Goal: Task Accomplishment & Management: Use online tool/utility

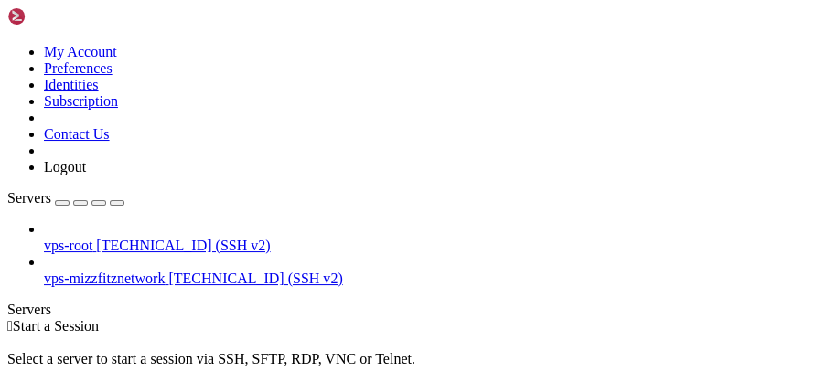
drag, startPoint x: 235, startPoint y: 175, endPoint x: 590, endPoint y: 184, distance: 355.0
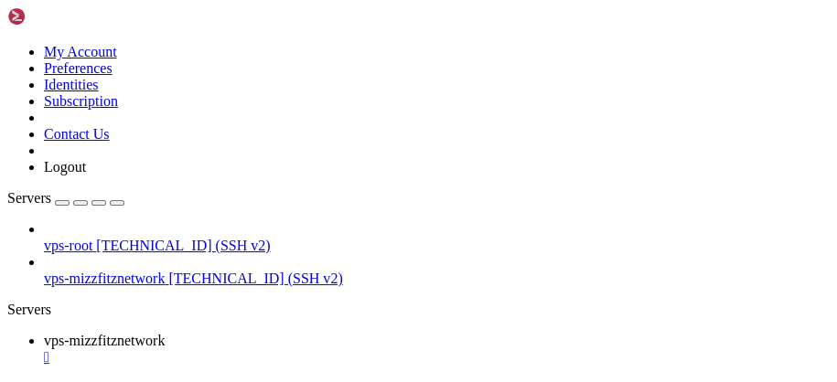
click at [377, 333] on link "vps-mizzfitznetwork " at bounding box center [437, 349] width 786 height 33
click at [385, 349] on div "" at bounding box center [437, 357] width 786 height 16
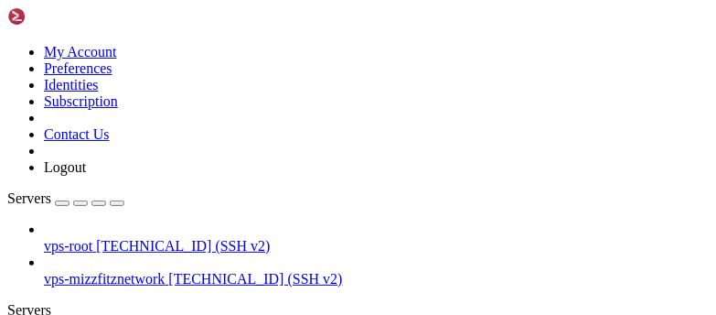
scroll to position [198, 0]
drag, startPoint x: 449, startPoint y: 180, endPoint x: 521, endPoint y: 177, distance: 72.3
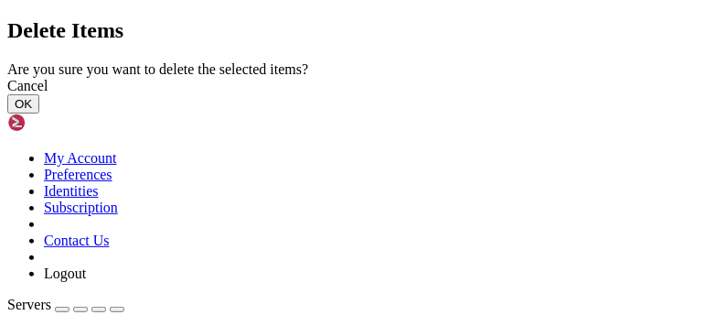
drag, startPoint x: 589, startPoint y: 219, endPoint x: 504, endPoint y: 209, distance: 85.6
click at [39, 113] on button "OK" at bounding box center [23, 103] width 32 height 19
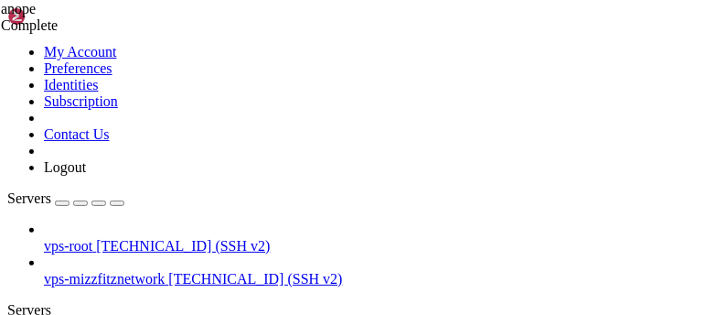
scroll to position [258, 0]
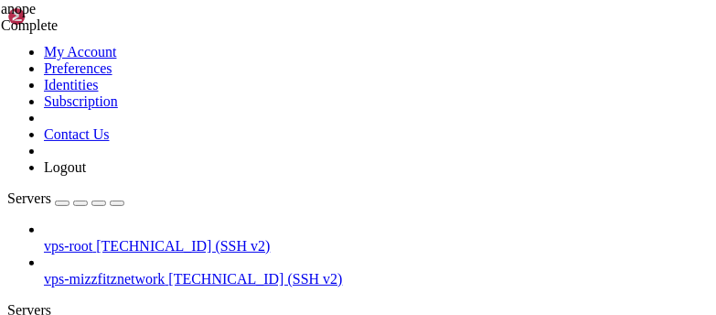
scroll to position [0, 0]
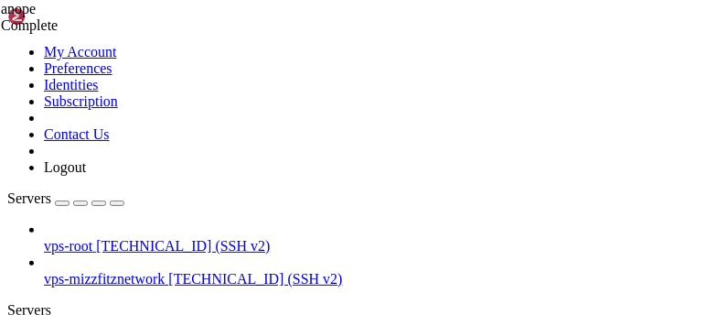
type input "/home/mizzfitznetwork/Chat/Services/conf"
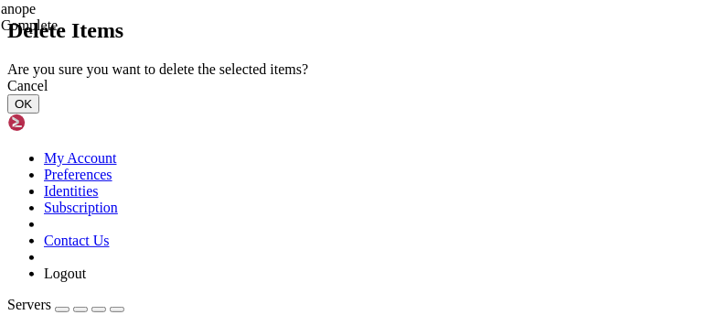
click at [39, 113] on button "OK" at bounding box center [23, 103] width 32 height 19
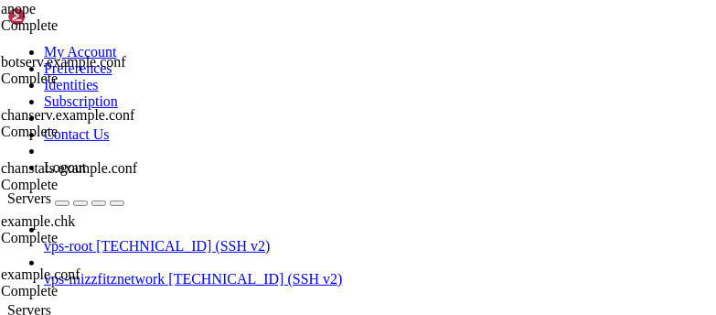
scroll to position [0, 0]
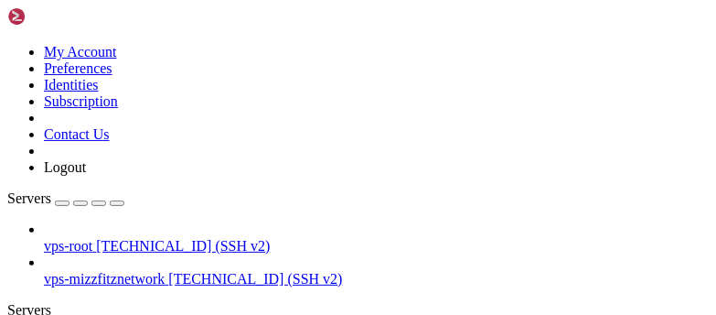
type input "/home/mizzfitznetwork/Chat/Services/conf"
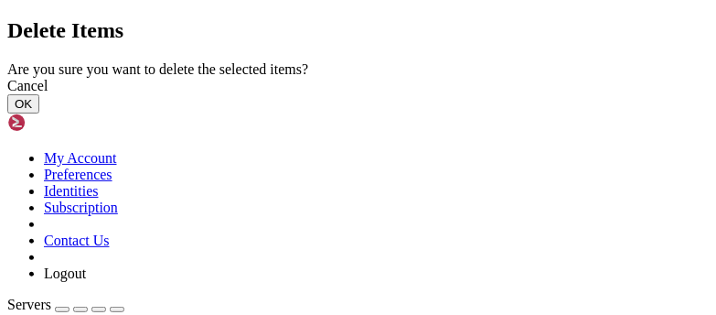
click at [39, 113] on button "OK" at bounding box center [23, 103] width 32 height 19
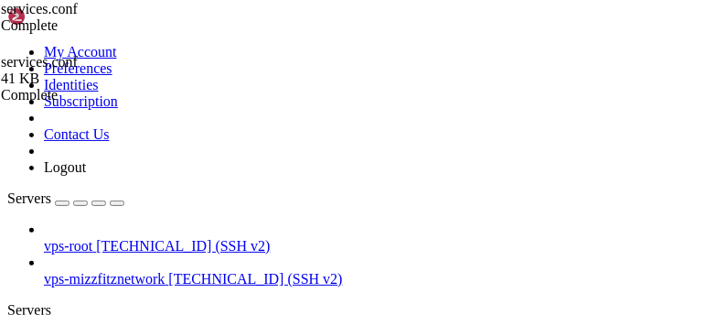
scroll to position [401, 0]
drag, startPoint x: 330, startPoint y: 238, endPoint x: 369, endPoint y: 250, distance: 41.1
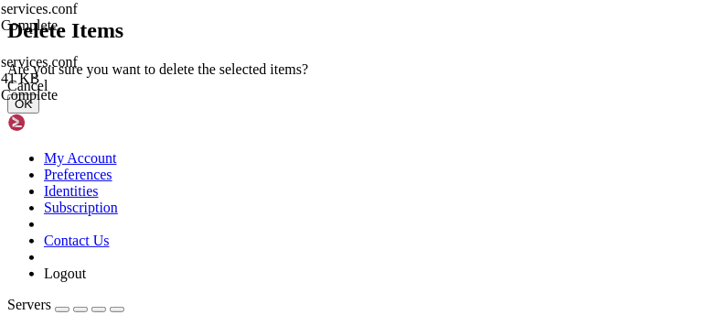
click at [39, 113] on button "OK" at bounding box center [23, 103] width 32 height 19
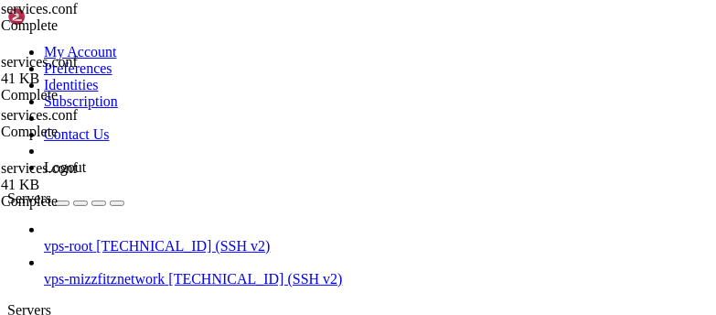
drag, startPoint x: 315, startPoint y: 868, endPoint x: 292, endPoint y: 855, distance: 26.2
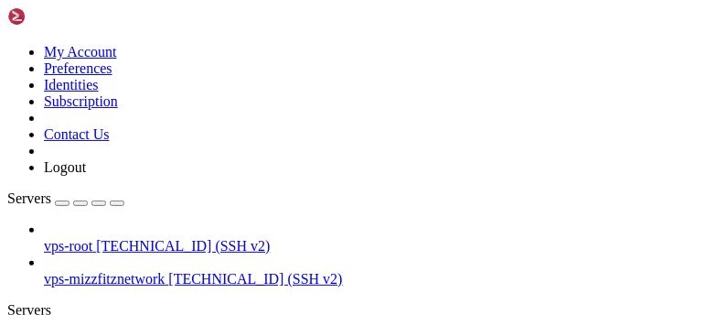
scroll to position [1349, 0]
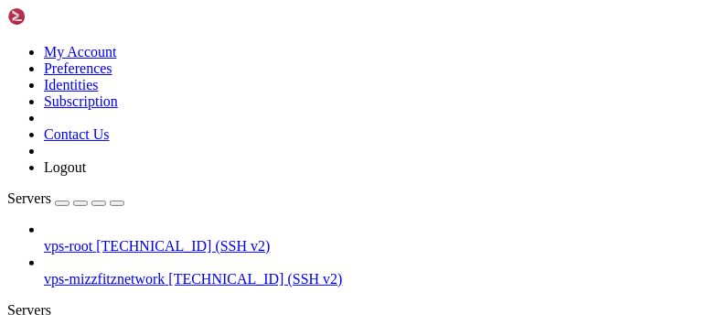
type input "/etc"
click at [118, 221] on div "vps-root [TECHNICAL_ID] (SSH v2) vps-mizzfitznetwork [TECHNICAL_ID] (SSH v2)" at bounding box center [357, 254] width 701 height 66
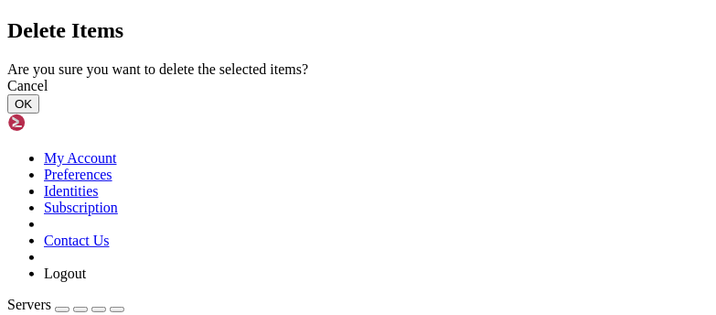
click at [39, 113] on button "OK" at bounding box center [23, 103] width 32 height 19
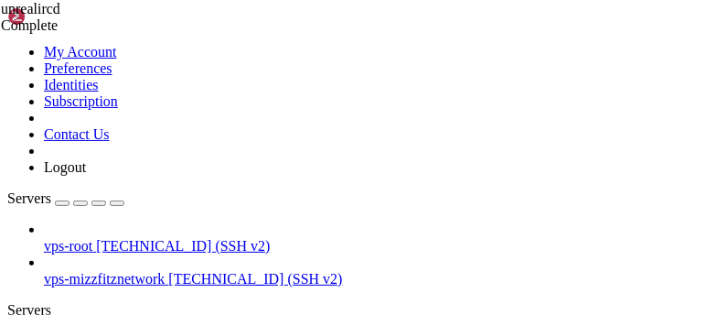
scroll to position [0, 0]
drag, startPoint x: 158, startPoint y: 124, endPoint x: 683, endPoint y: 132, distance: 525.0
